Goal: Transaction & Acquisition: Purchase product/service

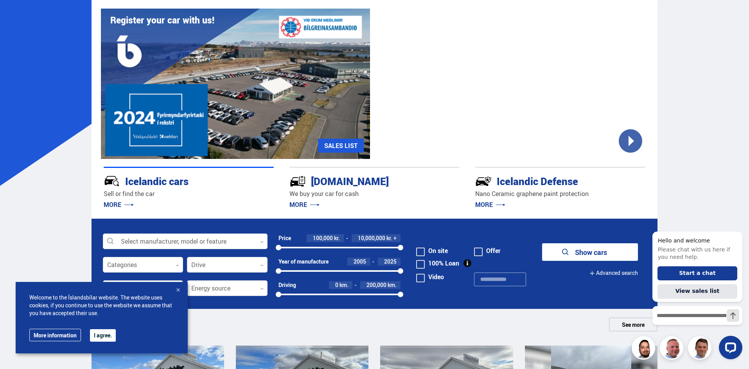
scroll to position [14, 0]
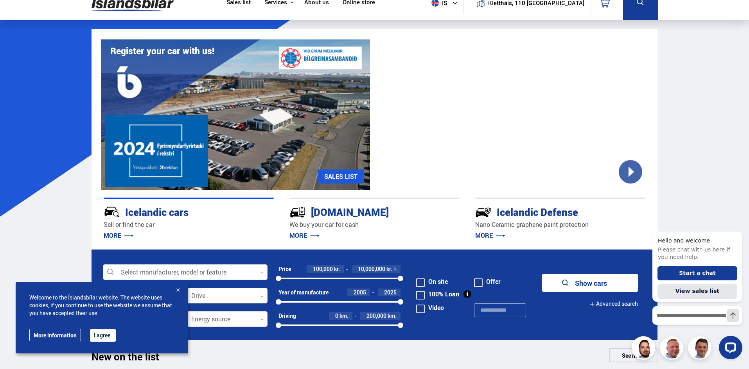
click at [177, 293] on div at bounding box center [178, 291] width 8 height 8
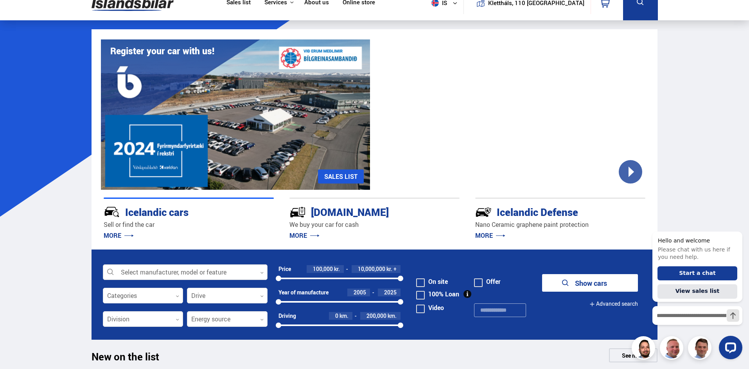
click at [179, 275] on div at bounding box center [185, 273] width 165 height 16
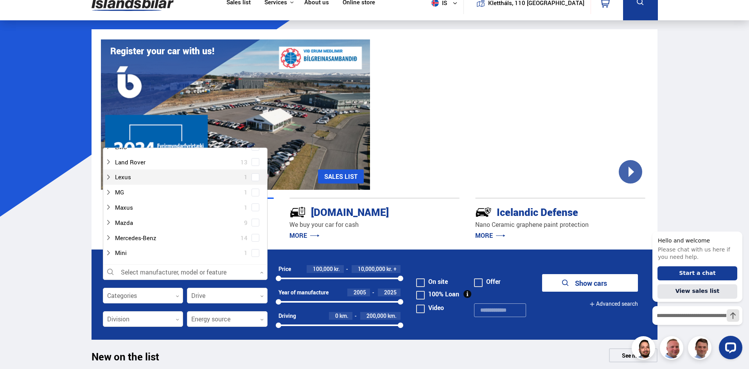
scroll to position [281, 0]
click at [138, 218] on div at bounding box center [177, 221] width 144 height 11
click at [145, 210] on div at bounding box center [193, 209] width 144 height 11
click at [251, 211] on div "Mazda 2 Hybrids 1 Mazda 3 1 Mazda 6 1 Mazda CX-3 3 Mazda CX-5 3" at bounding box center [185, 195] width 164 height 76
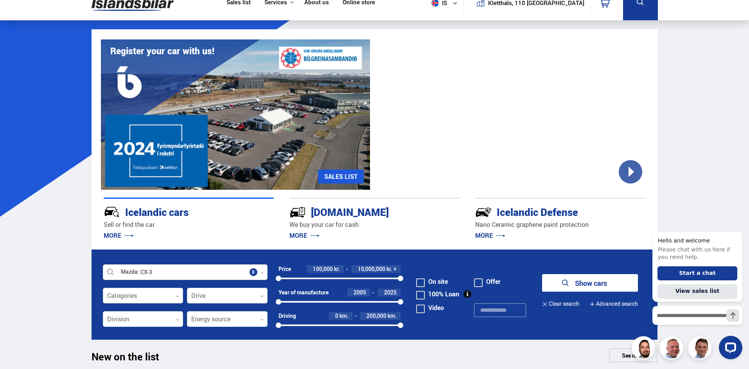
click at [152, 295] on div at bounding box center [143, 297] width 81 height 16
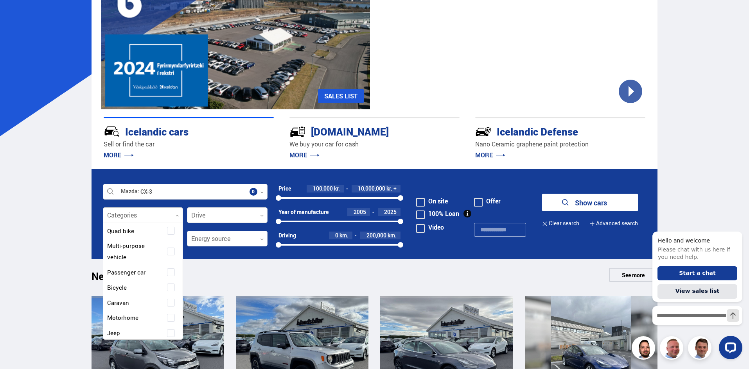
scroll to position [0, 0]
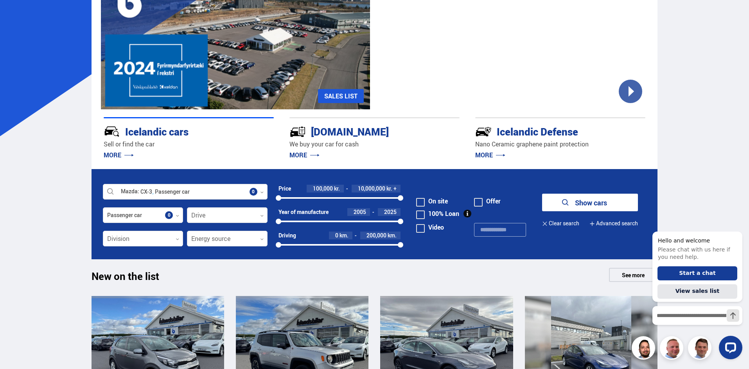
click at [606, 202] on font "Show cars" at bounding box center [591, 202] width 32 height 9
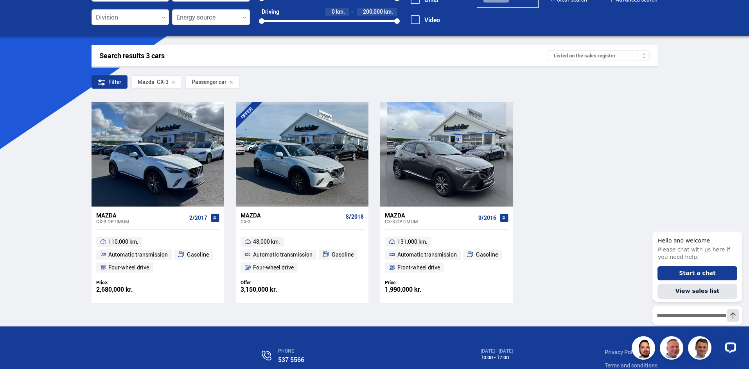
scroll to position [82, 0]
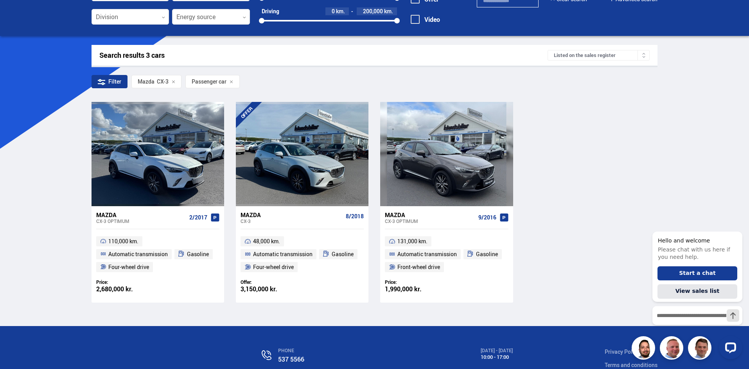
click at [398, 289] on font "1,990,000 kr." at bounding box center [403, 289] width 37 height 9
